Goal: Task Accomplishment & Management: Use online tool/utility

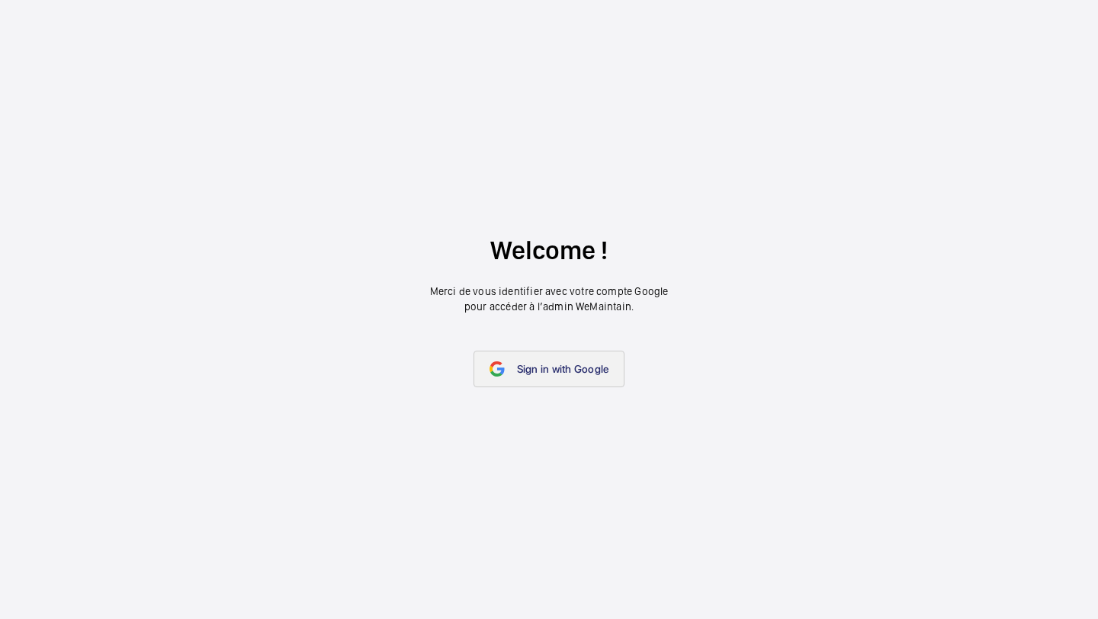
click at [566, 359] on link "Sign in with Google" at bounding box center [550, 369] width 152 height 37
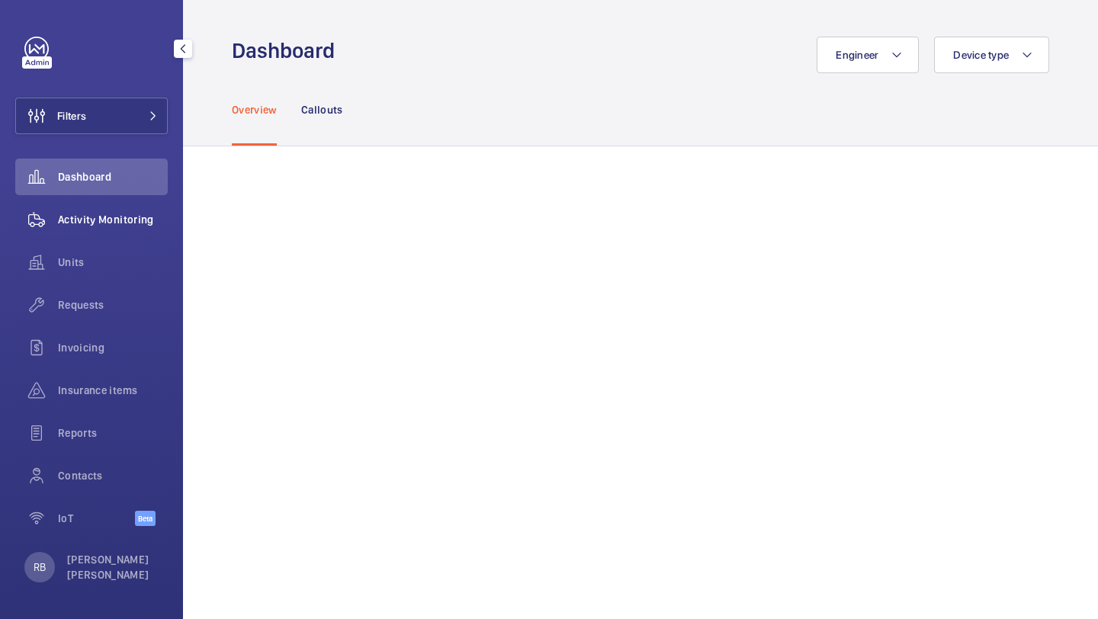
click at [137, 230] on div "Activity Monitoring" at bounding box center [91, 219] width 153 height 37
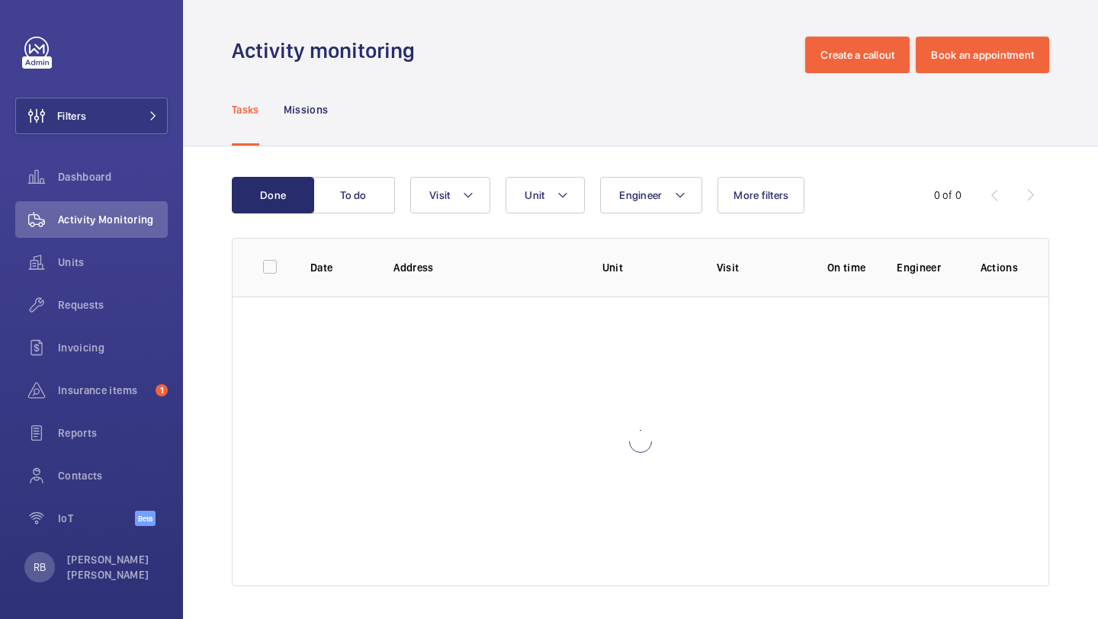
scroll to position [4, 0]
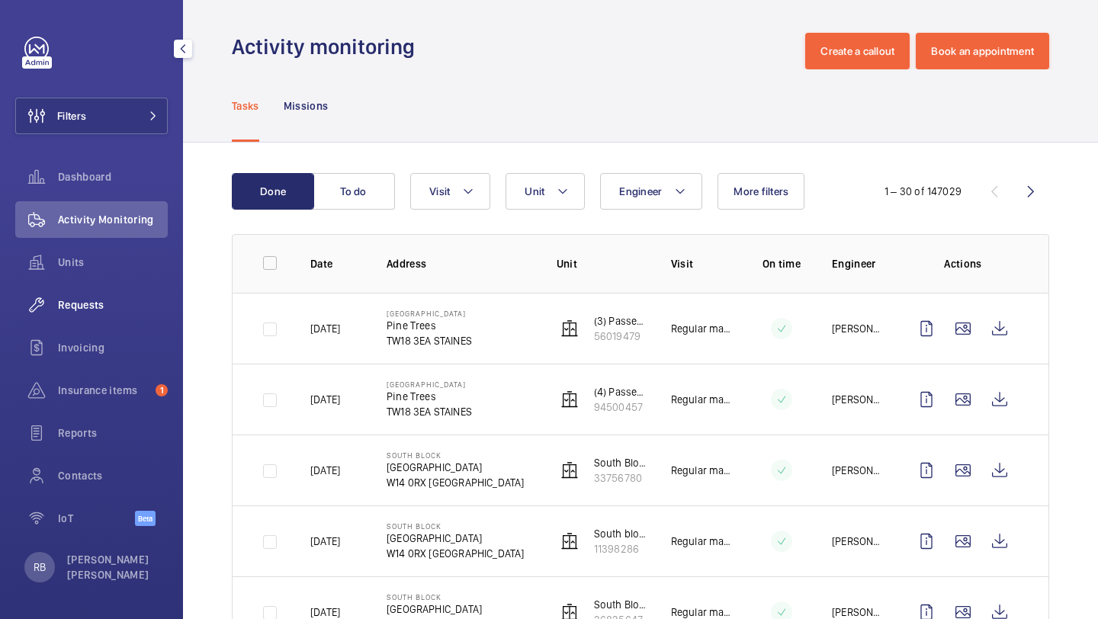
click at [69, 289] on div "Requests" at bounding box center [91, 305] width 153 height 37
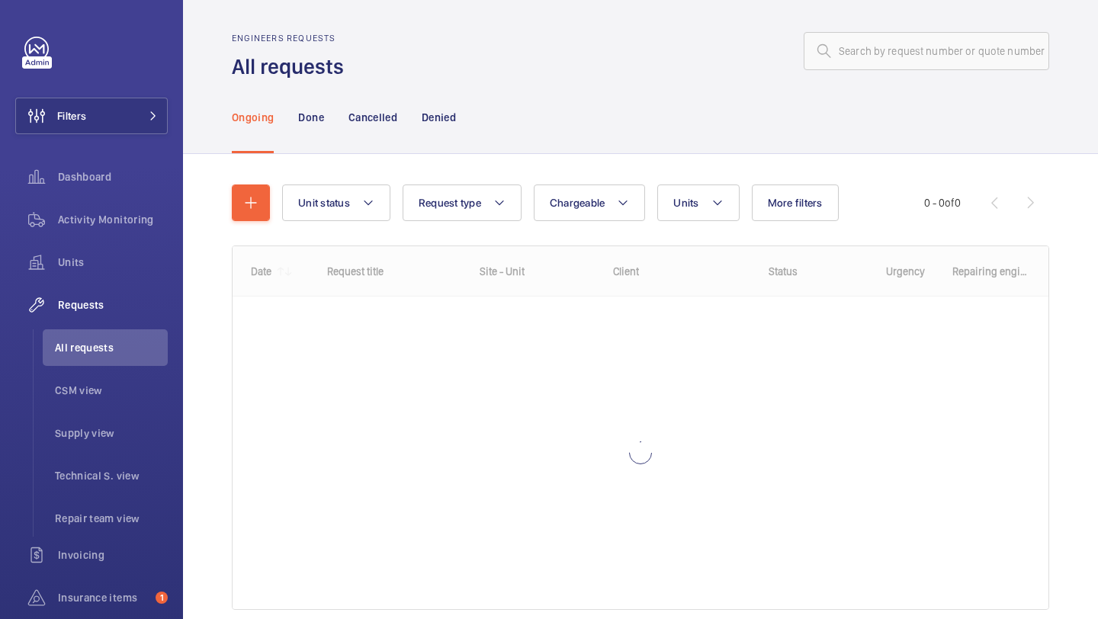
click at [818, 230] on wm-front-shared-table-view-engine "Unit status Request type Chargeable Units More filters Request status Urgency R…" at bounding box center [641, 416] width 818 height 462
click at [798, 217] on button "More filters" at bounding box center [795, 203] width 87 height 37
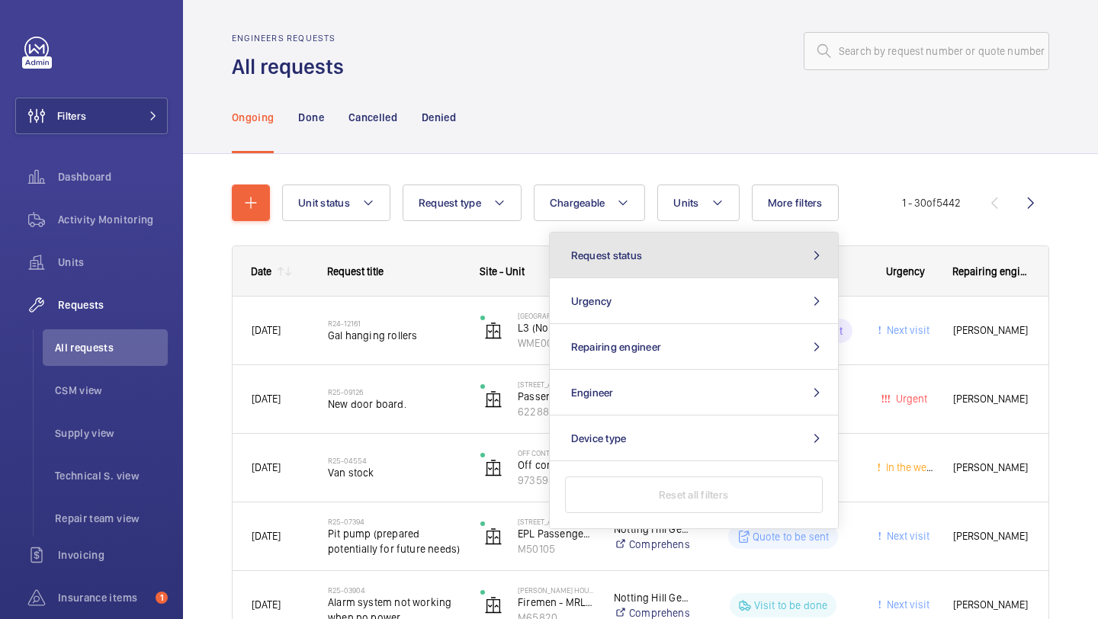
click at [719, 252] on button "Request status" at bounding box center [694, 256] width 288 height 46
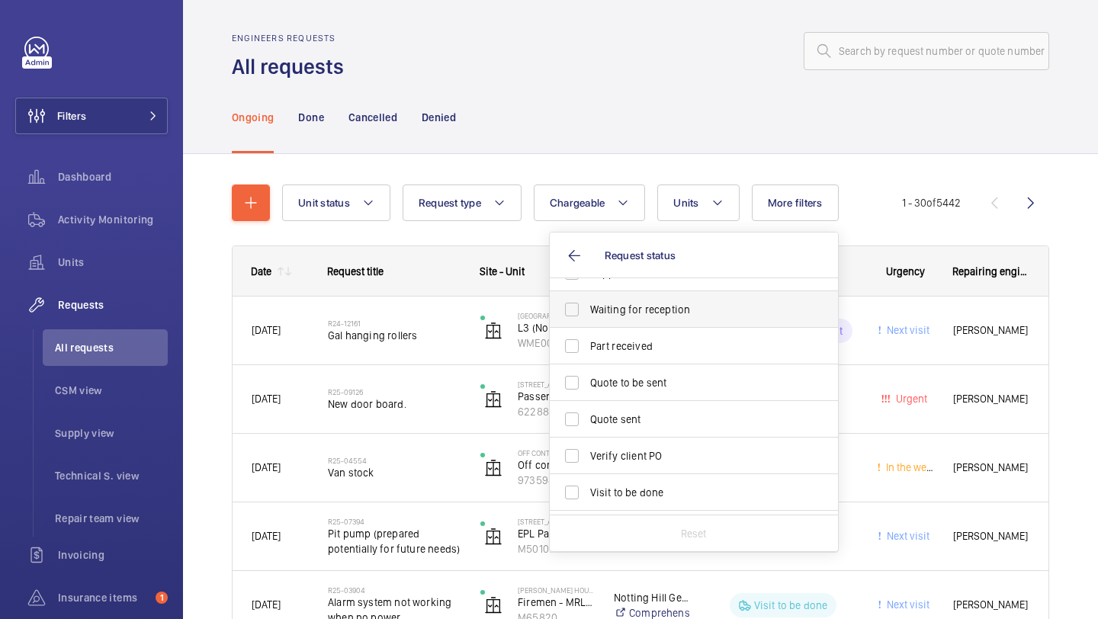
scroll to position [203, 0]
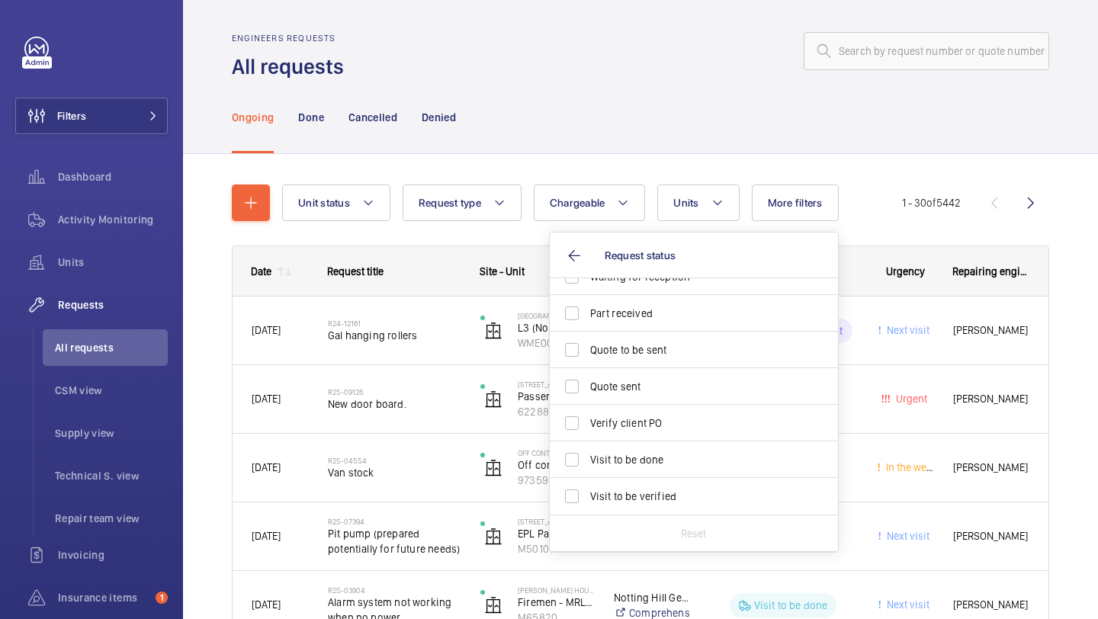
click at [890, 257] on div "Urgency" at bounding box center [896, 271] width 76 height 49
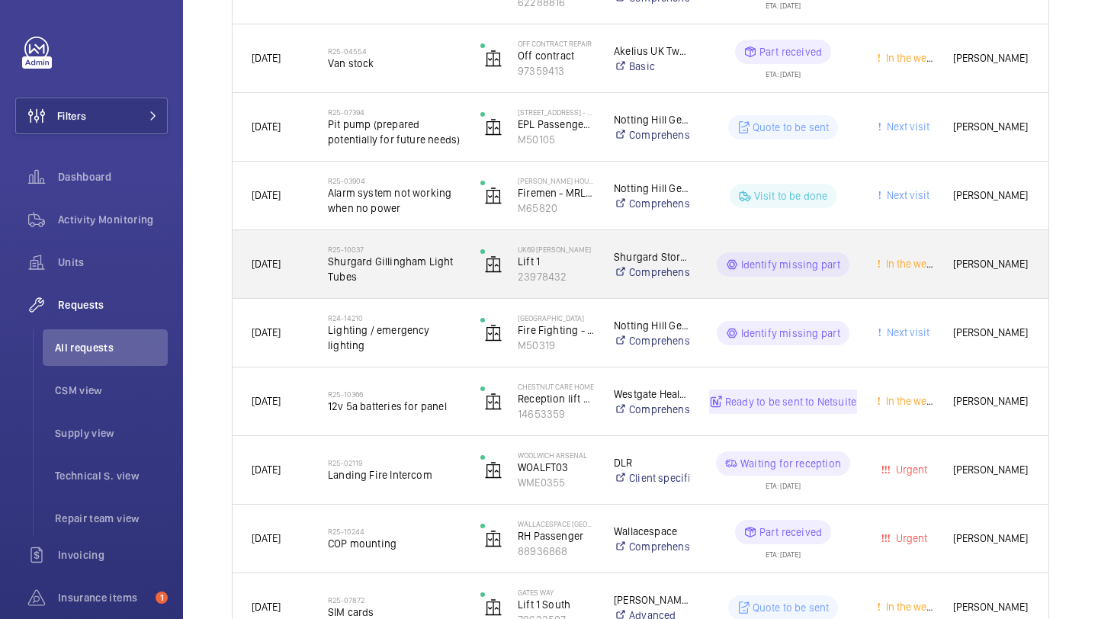
scroll to position [492, 0]
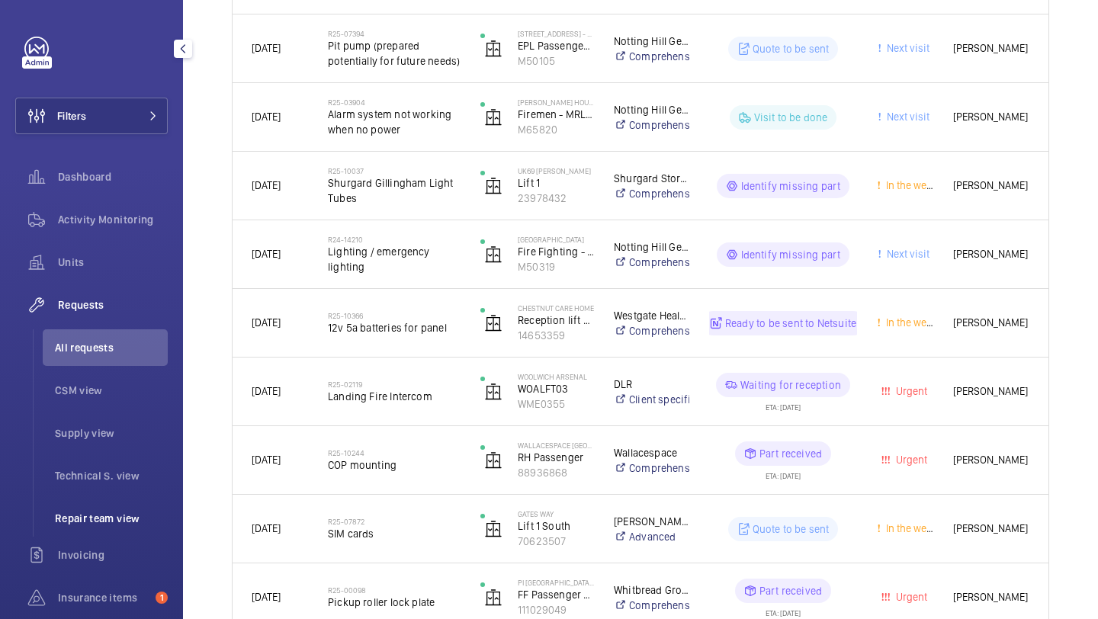
click at [110, 518] on span "Repair team view" at bounding box center [111, 518] width 113 height 15
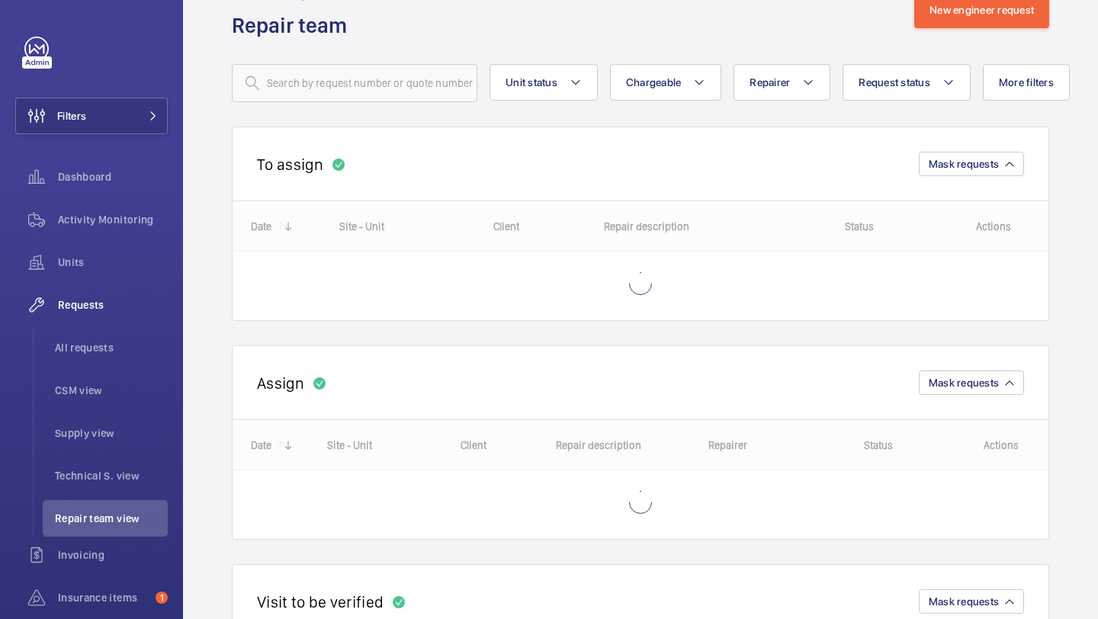
scroll to position [221, 0]
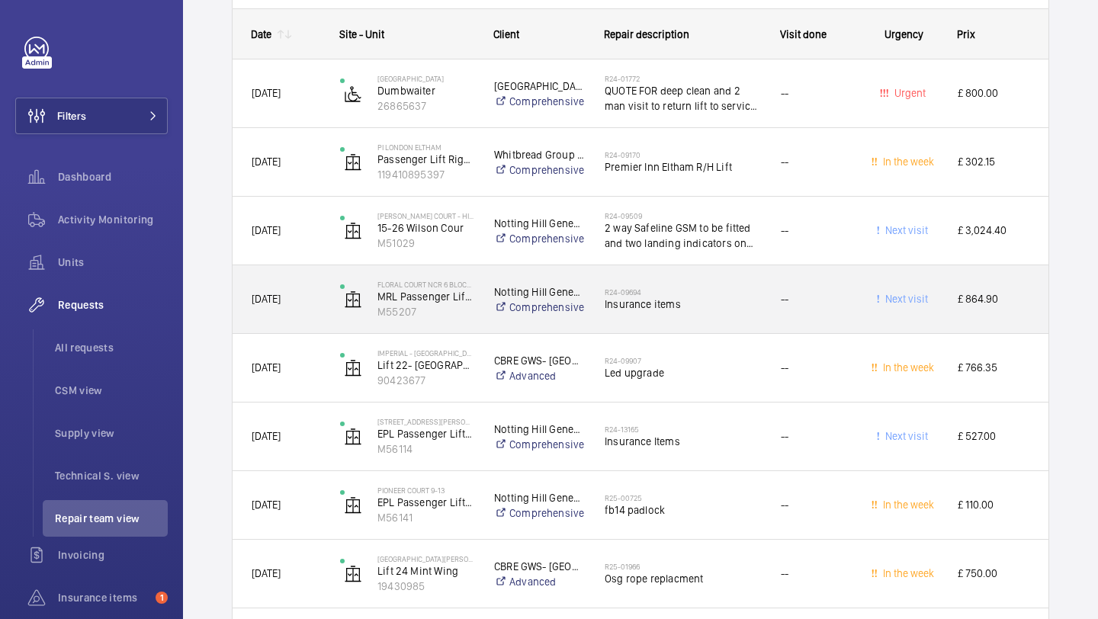
scroll to position [3322, 0]
